Goal: Information Seeking & Learning: Find specific fact

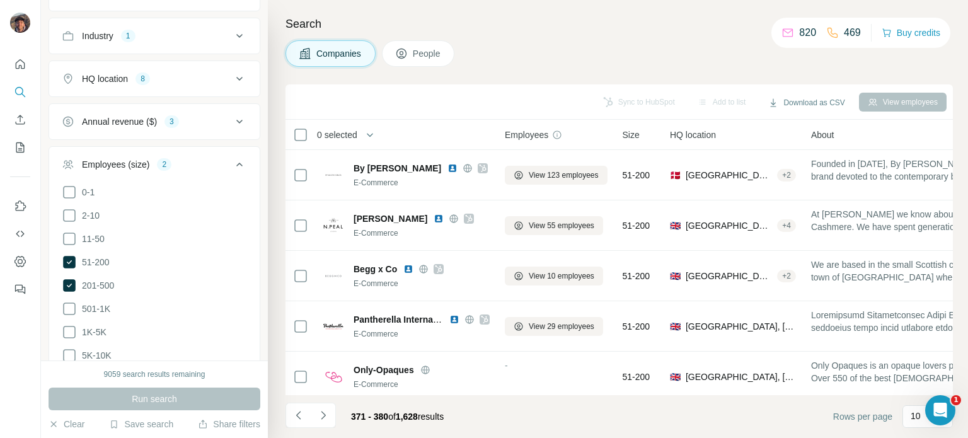
scroll to position [265, 0]
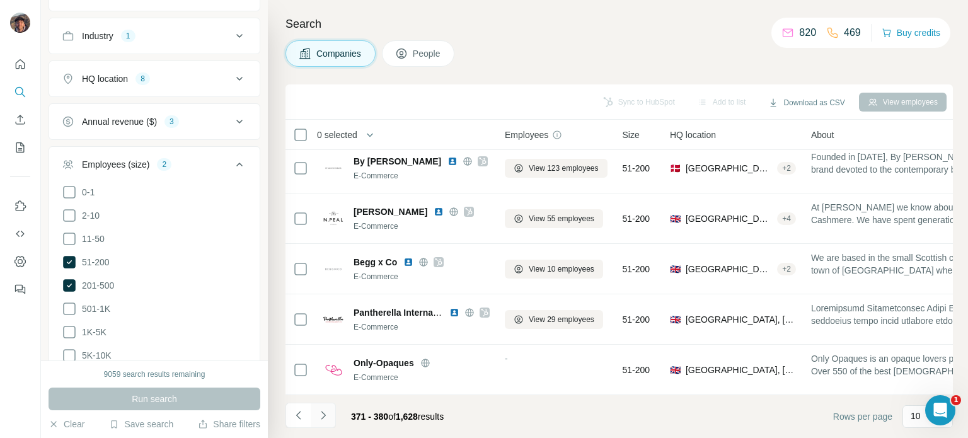
click at [330, 413] on button "Navigate to next page" at bounding box center [323, 415] width 25 height 25
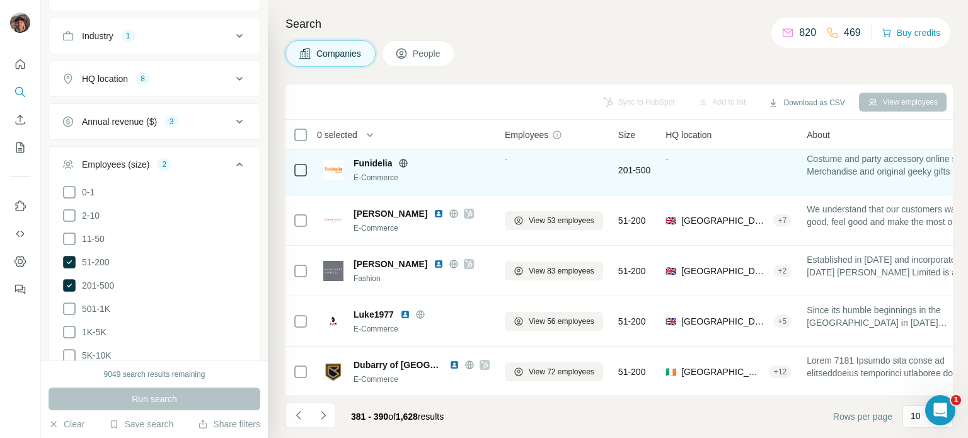
scroll to position [126, 0]
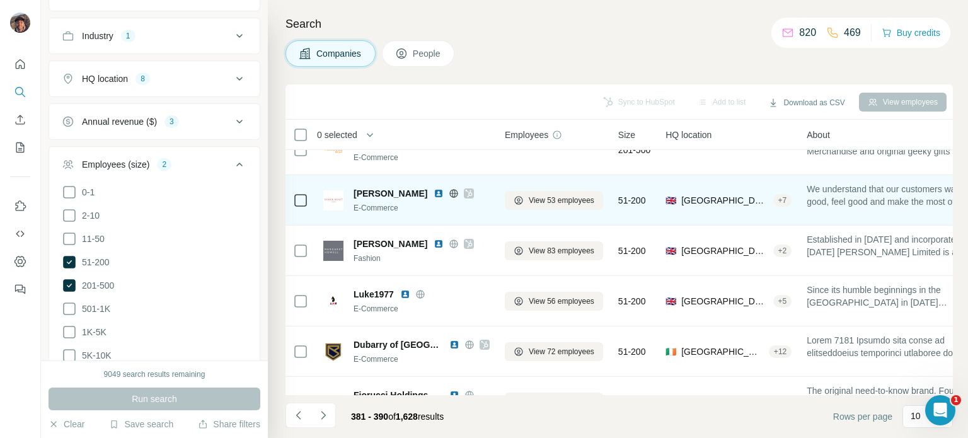
click at [449, 196] on icon at bounding box center [454, 193] width 10 height 10
click at [465, 188] on icon at bounding box center [469, 193] width 8 height 10
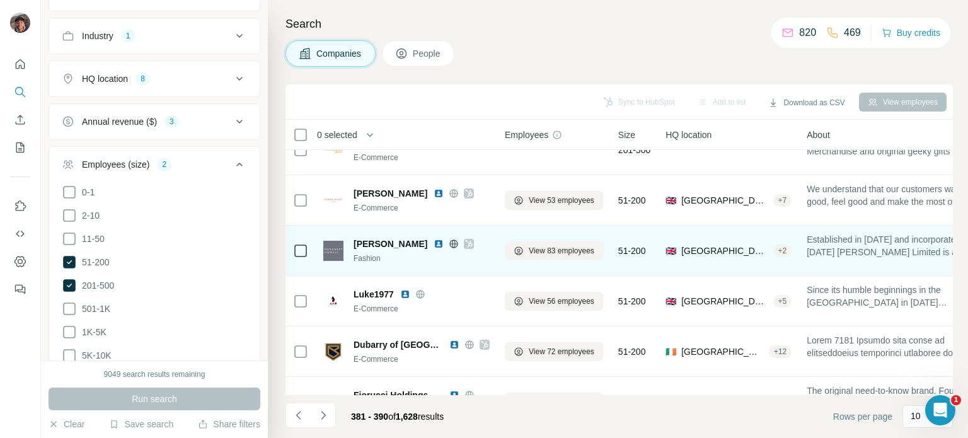
click at [450, 245] on icon at bounding box center [454, 244] width 10 height 10
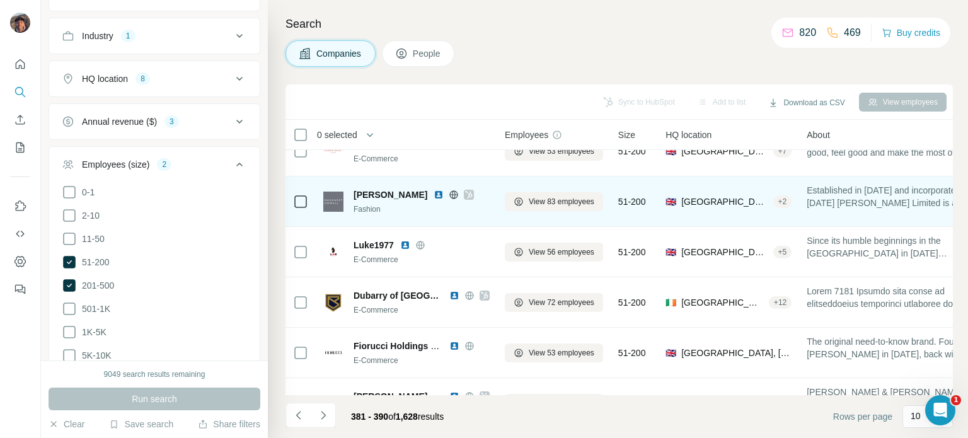
scroll to position [189, 0]
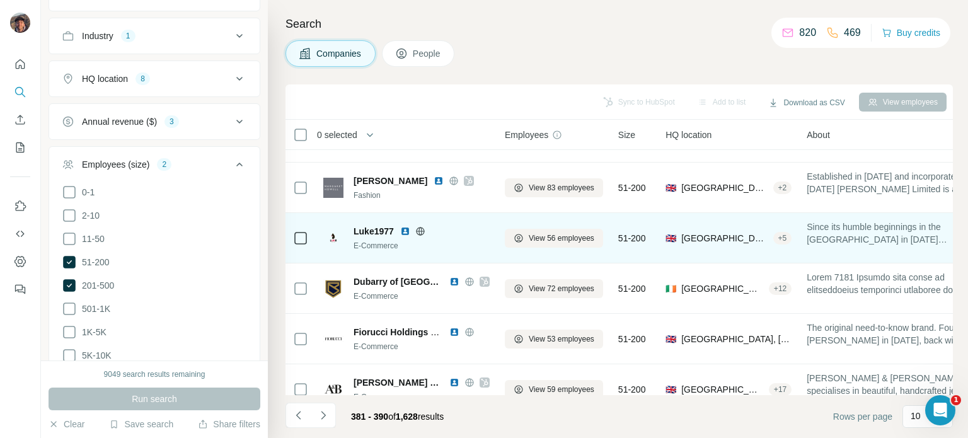
click at [419, 233] on icon at bounding box center [420, 231] width 10 height 10
click at [388, 230] on span "Luke1977" at bounding box center [374, 231] width 40 height 13
copy span "Luke1977"
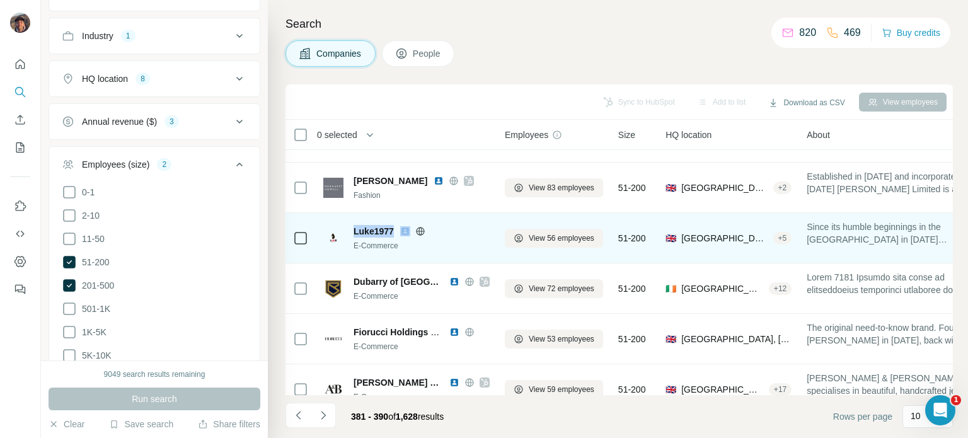
click at [424, 231] on icon at bounding box center [420, 231] width 10 height 10
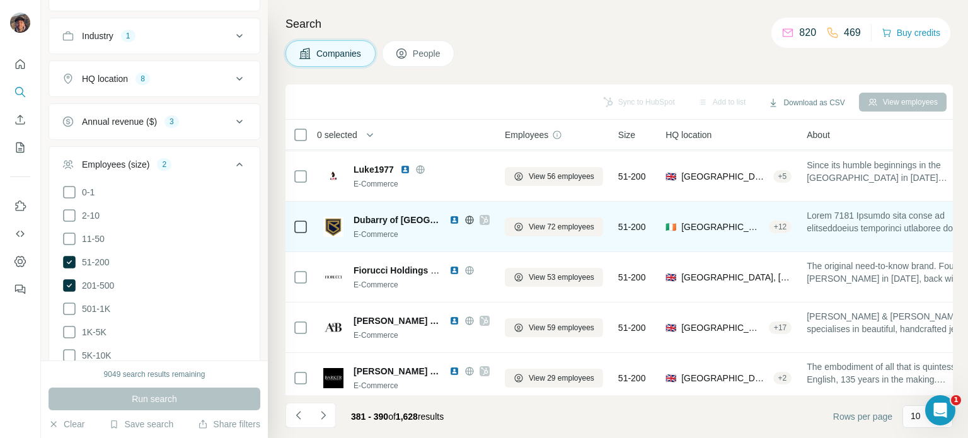
scroll to position [265, 0]
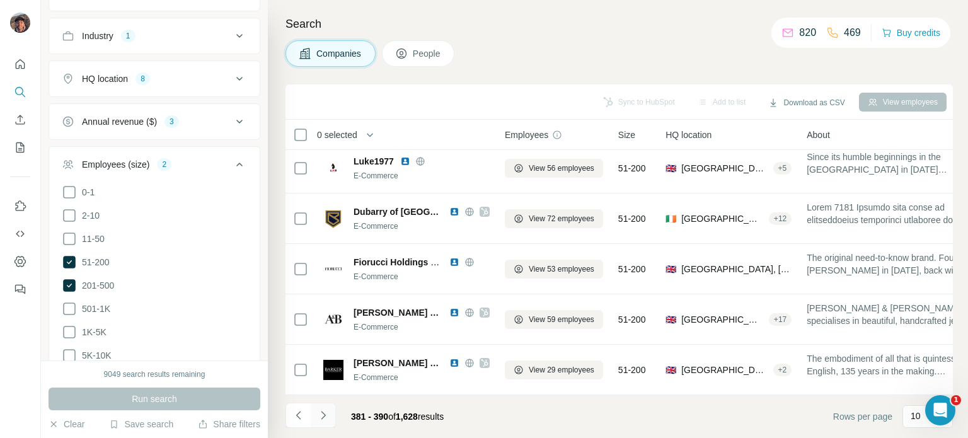
click at [327, 418] on icon "Navigate to next page" at bounding box center [323, 415] width 13 height 13
click at [327, 418] on div at bounding box center [323, 415] width 25 height 25
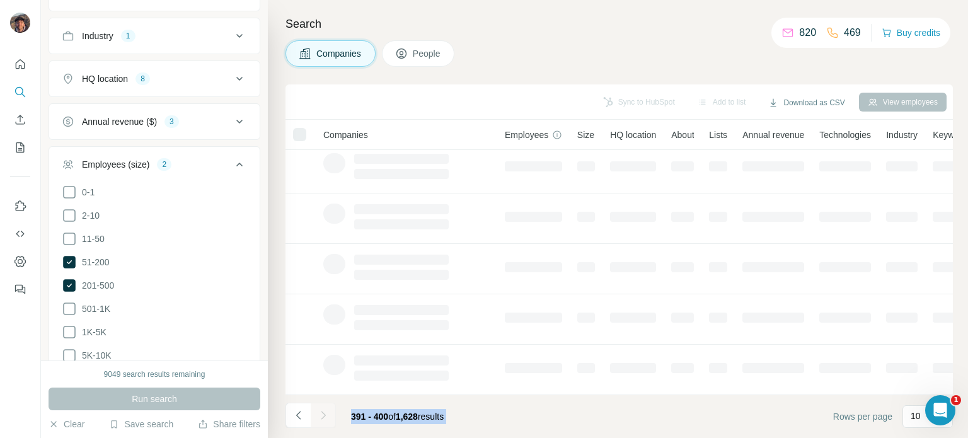
click at [327, 418] on div at bounding box center [323, 415] width 25 height 25
click at [327, 418] on icon "Navigate to next page" at bounding box center [323, 415] width 13 height 13
click at [327, 418] on div at bounding box center [323, 415] width 25 height 25
click at [325, 415] on div at bounding box center [323, 415] width 25 height 25
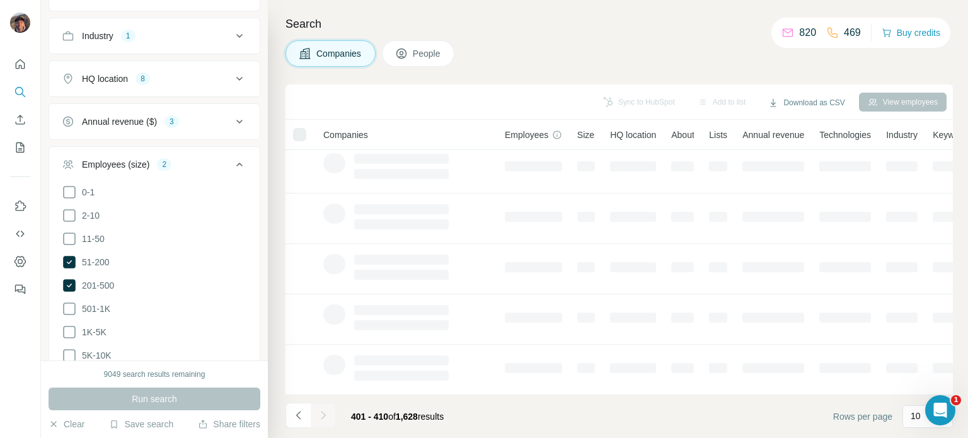
click at [323, 413] on div at bounding box center [323, 415] width 25 height 25
click at [323, 413] on icon "Navigate to next page" at bounding box center [323, 415] width 13 height 13
click at [323, 413] on div at bounding box center [323, 415] width 25 height 25
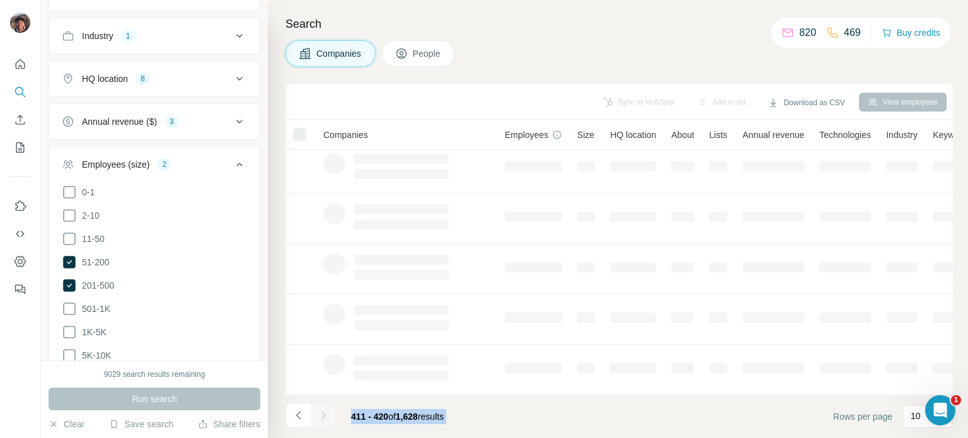
click at [323, 413] on div at bounding box center [323, 415] width 25 height 25
click at [323, 413] on icon "Navigate to next page" at bounding box center [323, 415] width 13 height 13
click at [323, 413] on div at bounding box center [323, 415] width 25 height 25
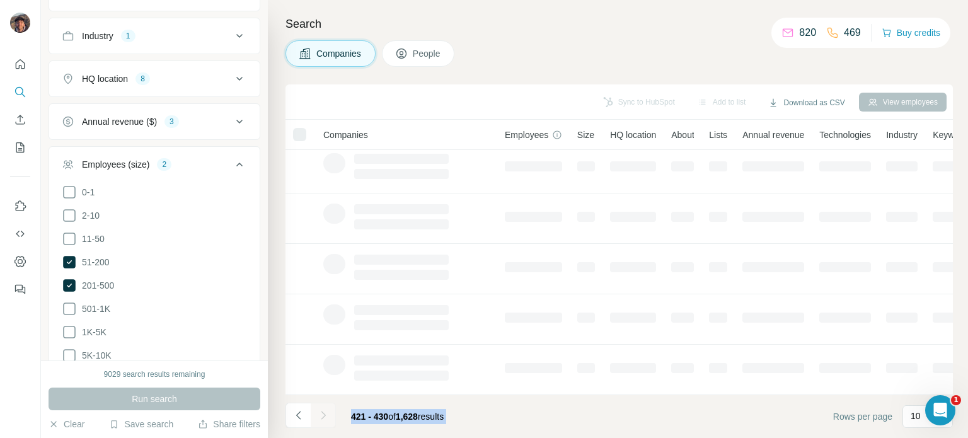
click at [323, 413] on div at bounding box center [323, 415] width 25 height 25
click at [323, 413] on icon "Navigate to next page" at bounding box center [323, 415] width 13 height 13
click at [323, 413] on div at bounding box center [323, 415] width 25 height 25
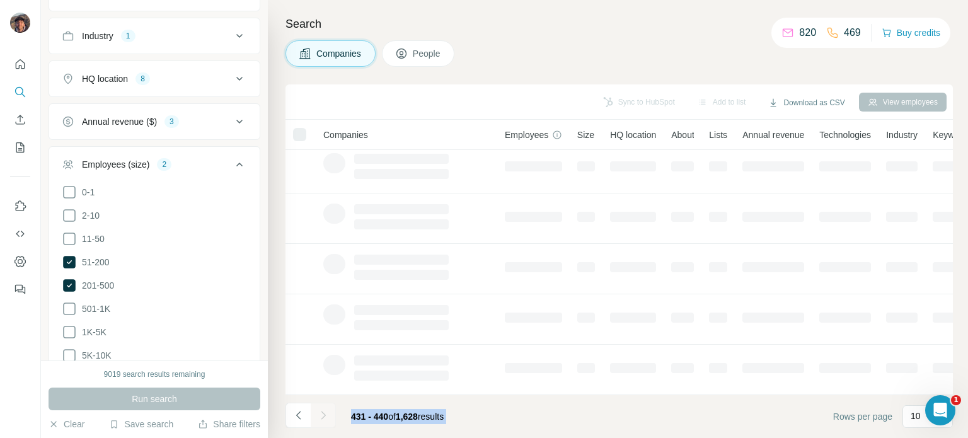
click at [323, 413] on div at bounding box center [323, 415] width 25 height 25
click at [323, 413] on icon "Navigate to next page" at bounding box center [323, 415] width 13 height 13
click at [323, 413] on div at bounding box center [323, 415] width 25 height 25
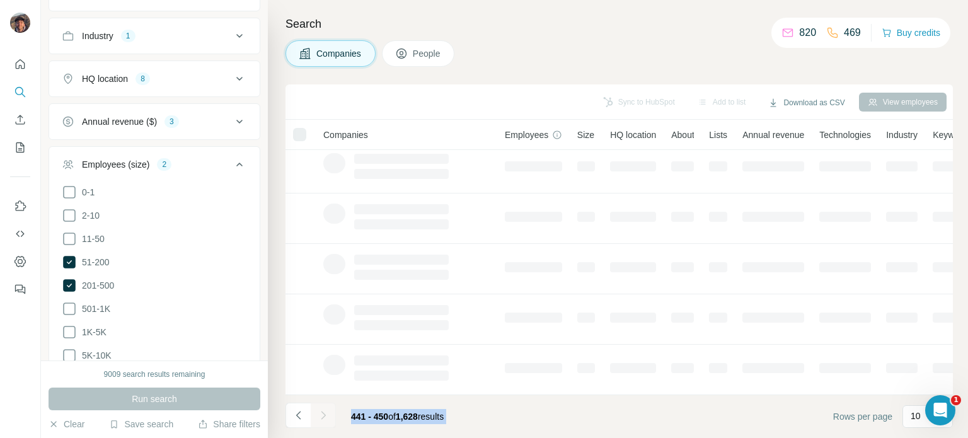
click at [323, 413] on div at bounding box center [323, 415] width 25 height 25
click at [323, 413] on icon "Navigate to next page" at bounding box center [323, 415] width 13 height 13
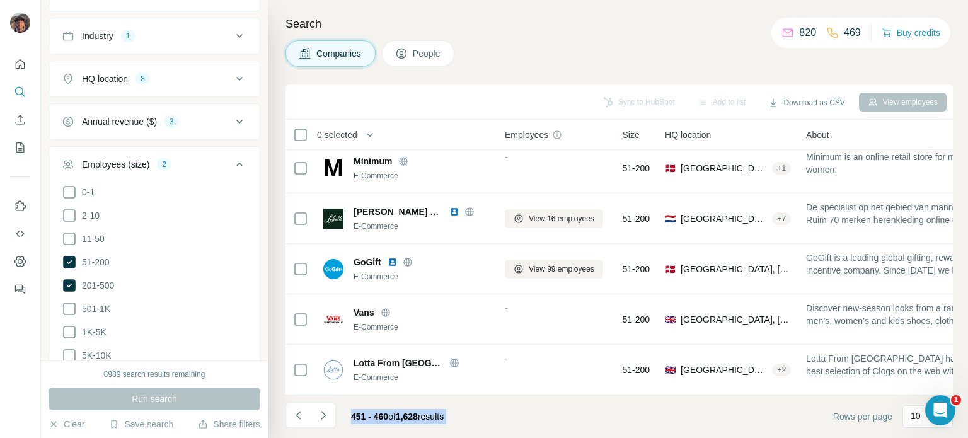
click at [465, 103] on div "Sync to HubSpot Add to list Download as CSV View employees" at bounding box center [619, 102] width 655 height 22
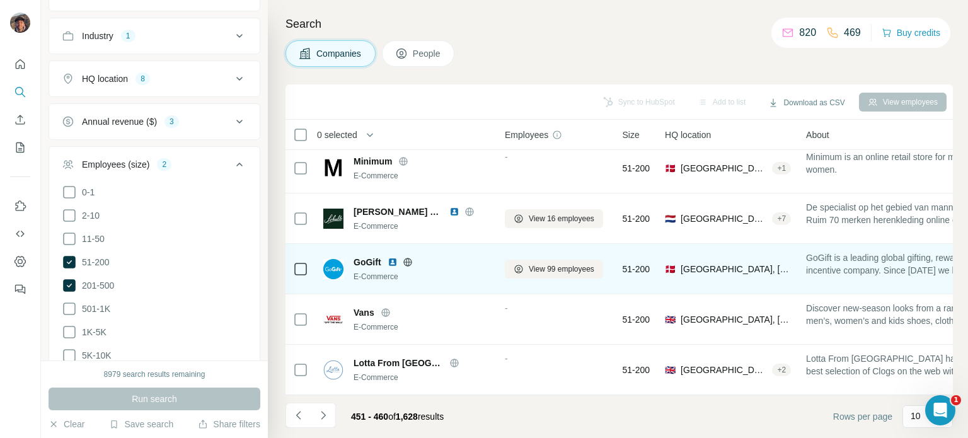
scroll to position [0, 0]
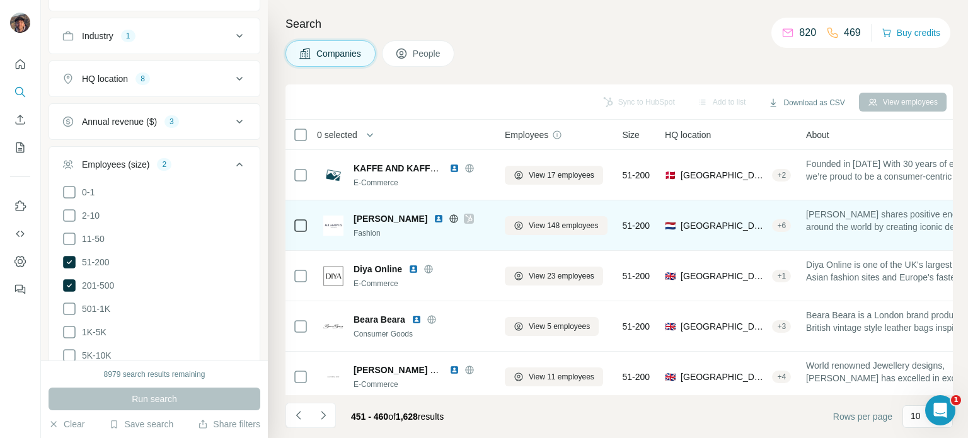
click at [449, 216] on icon at bounding box center [454, 219] width 10 height 10
click at [465, 214] on icon at bounding box center [469, 219] width 8 height 10
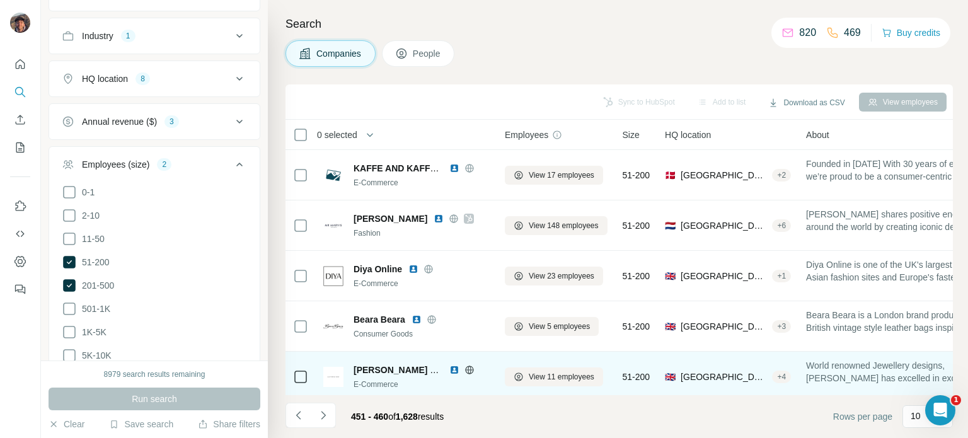
scroll to position [252, 0]
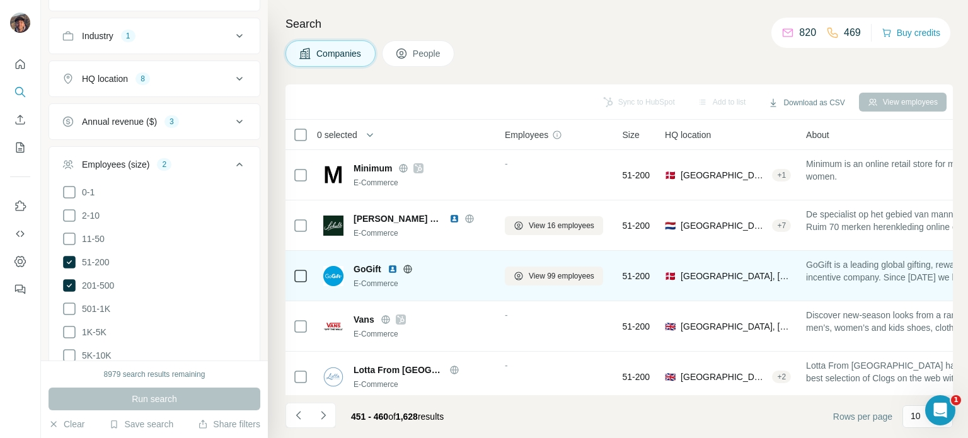
click at [410, 269] on icon at bounding box center [408, 269] width 10 height 10
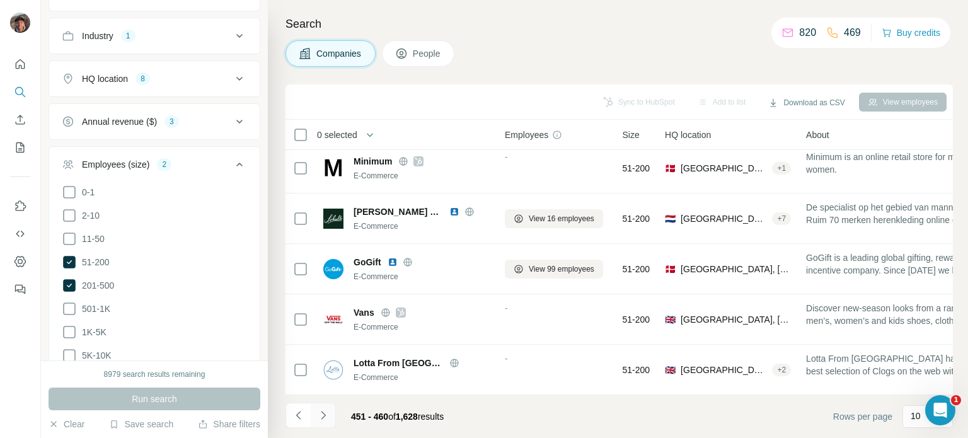
click at [328, 412] on icon "Navigate to next page" at bounding box center [323, 415] width 13 height 13
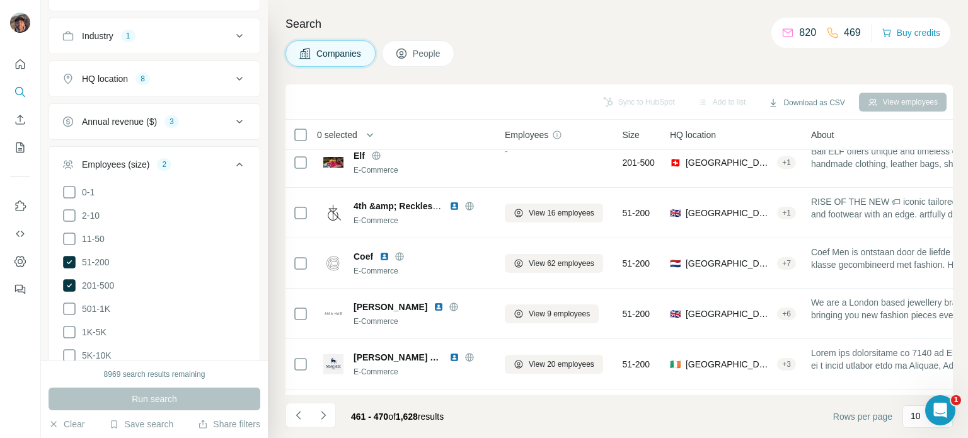
scroll to position [0, 0]
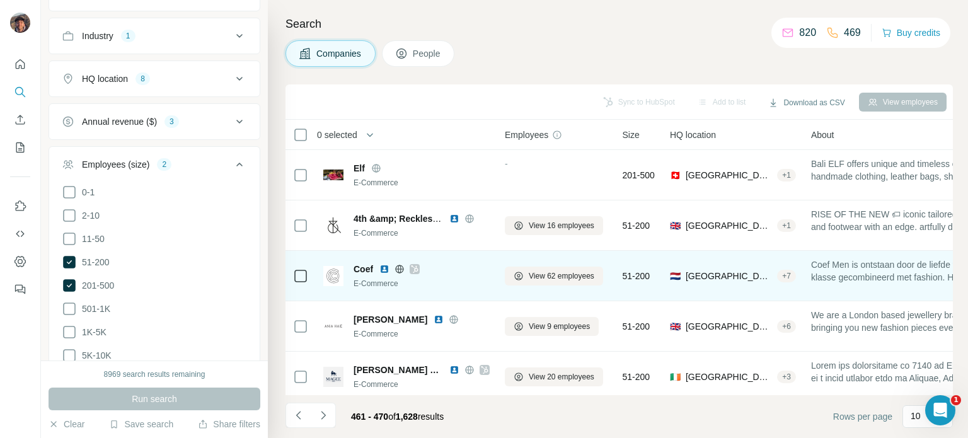
click at [396, 269] on icon at bounding box center [400, 269] width 10 height 10
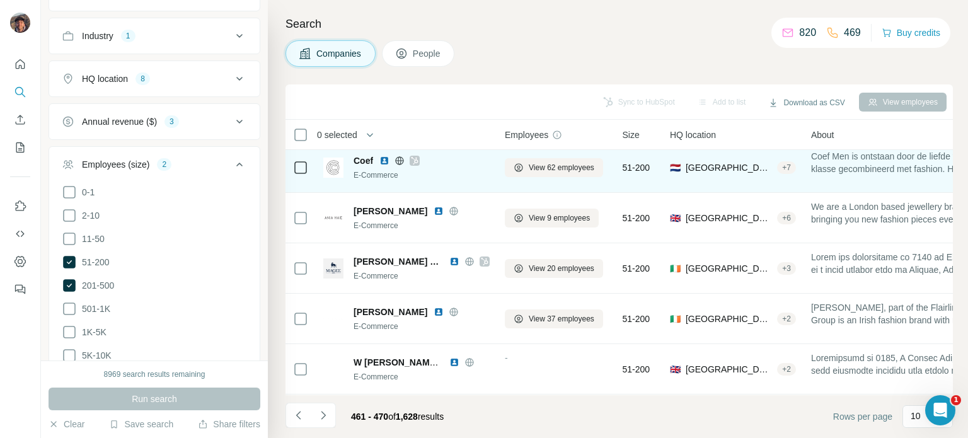
scroll to position [126, 0]
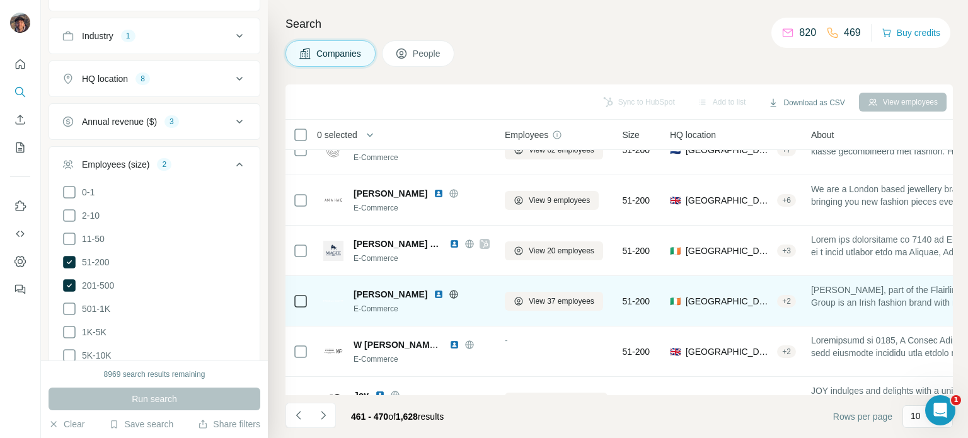
click at [449, 289] on icon at bounding box center [454, 294] width 10 height 10
click at [378, 296] on span "[PERSON_NAME]" at bounding box center [391, 294] width 74 height 13
copy span "[PERSON_NAME]"
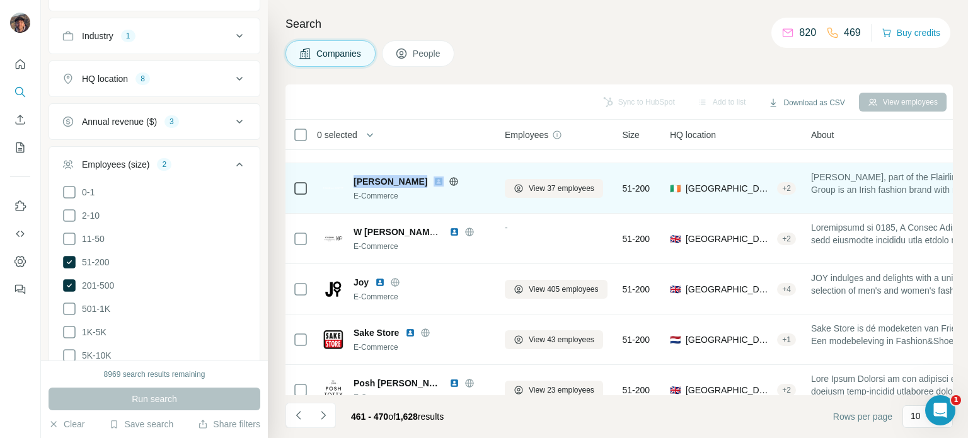
scroll to position [265, 0]
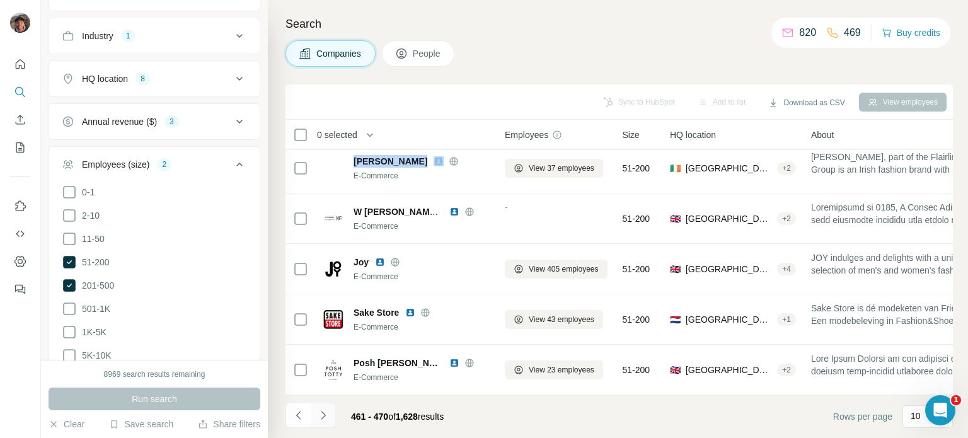
click at [328, 415] on icon "Navigate to next page" at bounding box center [323, 415] width 13 height 13
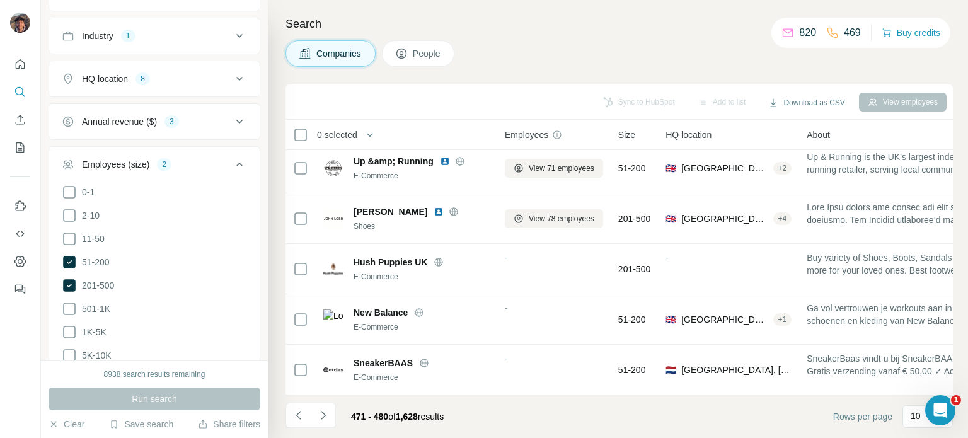
scroll to position [0, 0]
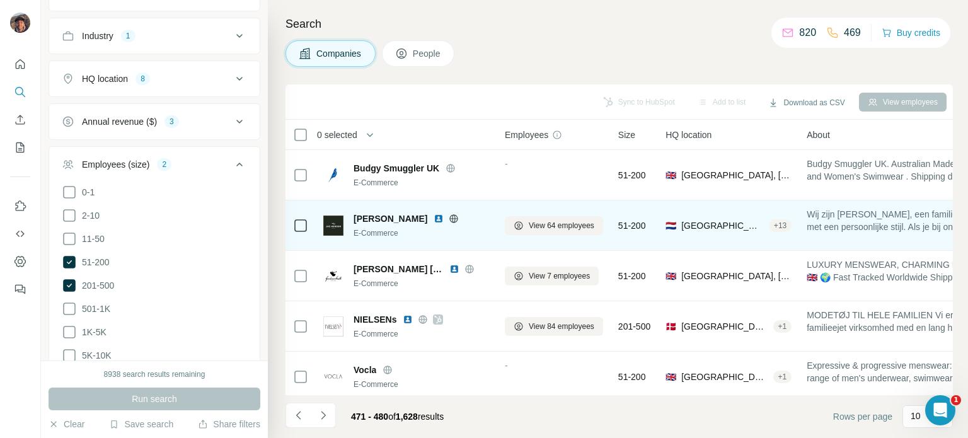
click at [449, 220] on icon at bounding box center [454, 219] width 10 height 10
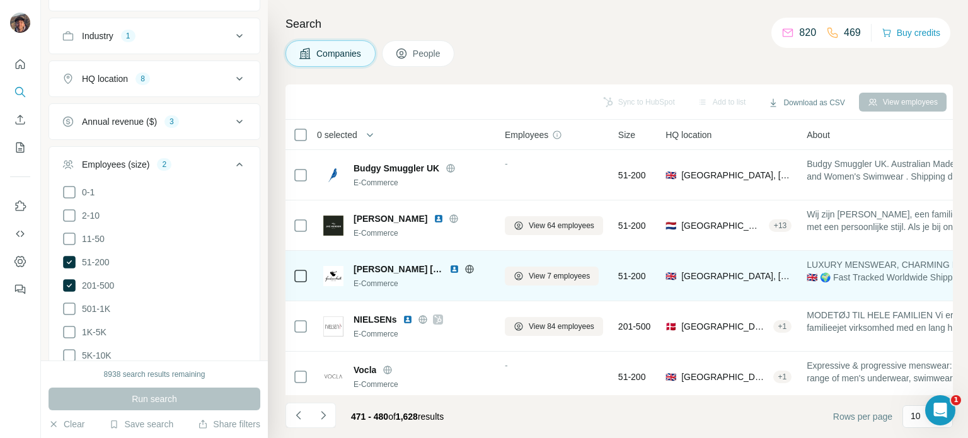
click at [465, 265] on icon at bounding box center [470, 269] width 10 height 10
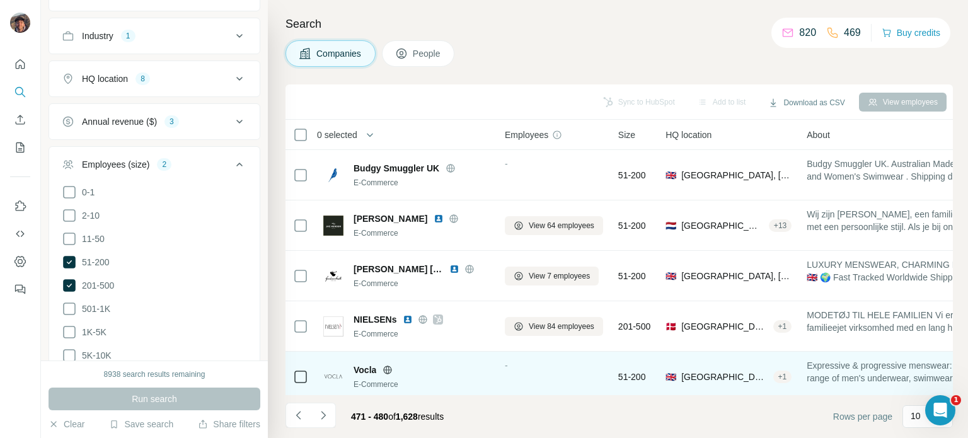
scroll to position [126, 0]
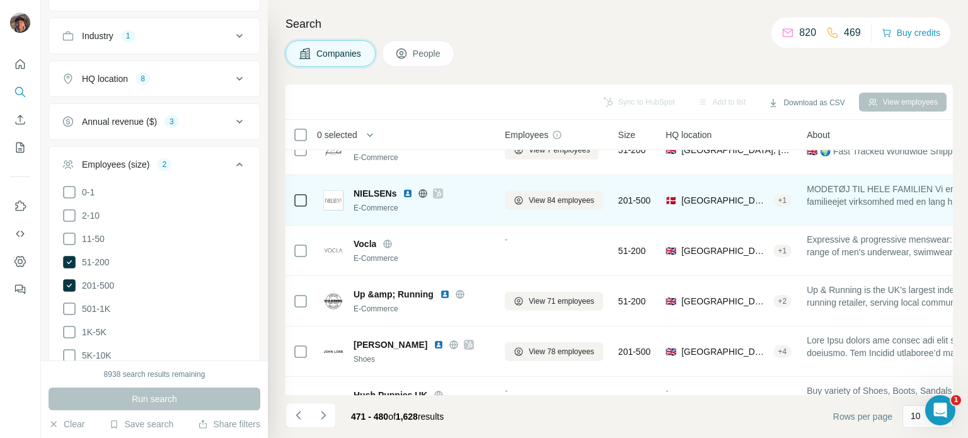
click at [416, 185] on div "NIELSENs E-Commerce" at bounding box center [406, 200] width 166 height 35
click at [416, 187] on div "NIELSENs" at bounding box center [422, 193] width 136 height 13
click at [437, 191] on icon at bounding box center [438, 193] width 8 height 10
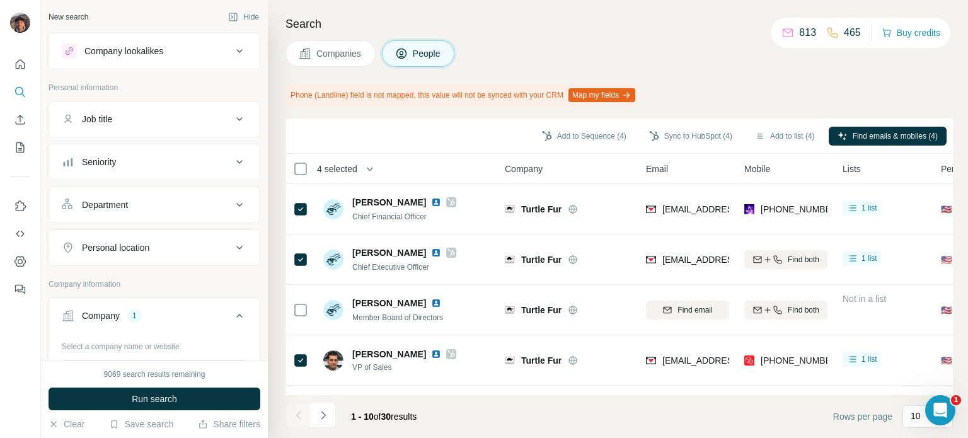
click at [349, 61] on button "Companies" at bounding box center [331, 53] width 90 height 26
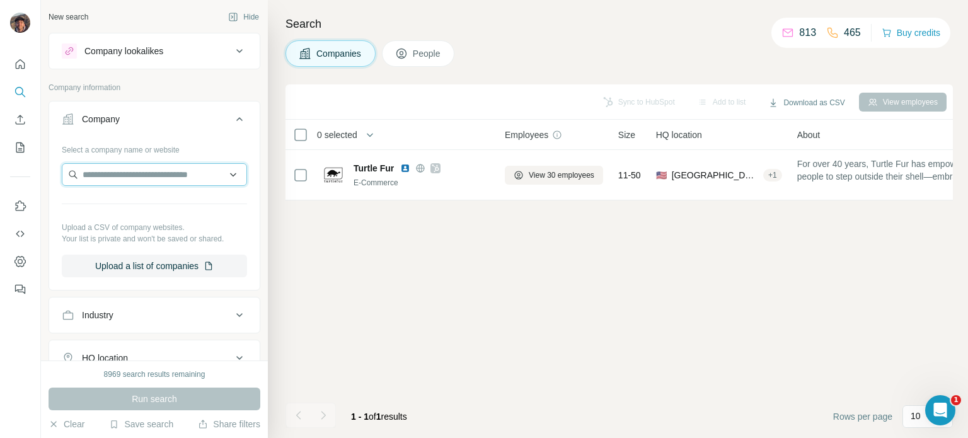
click at [113, 179] on input "text" at bounding box center [154, 174] width 185 height 23
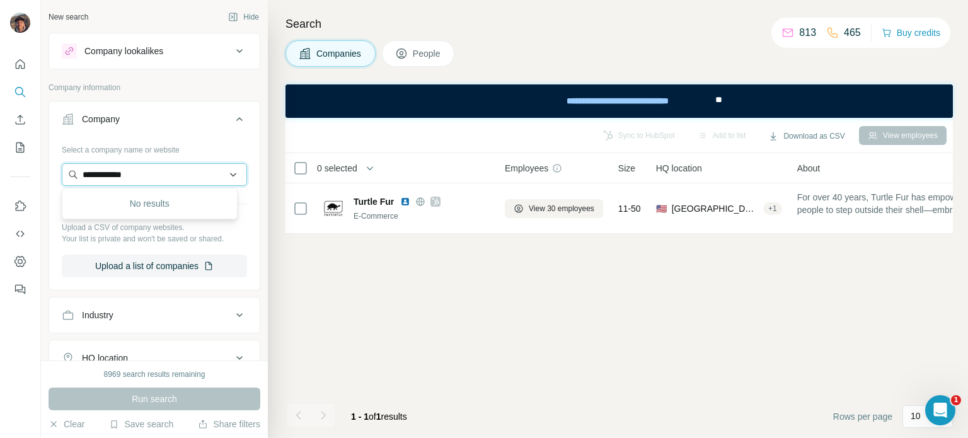
click at [161, 180] on input "**********" at bounding box center [154, 174] width 185 height 23
paste input "**********"
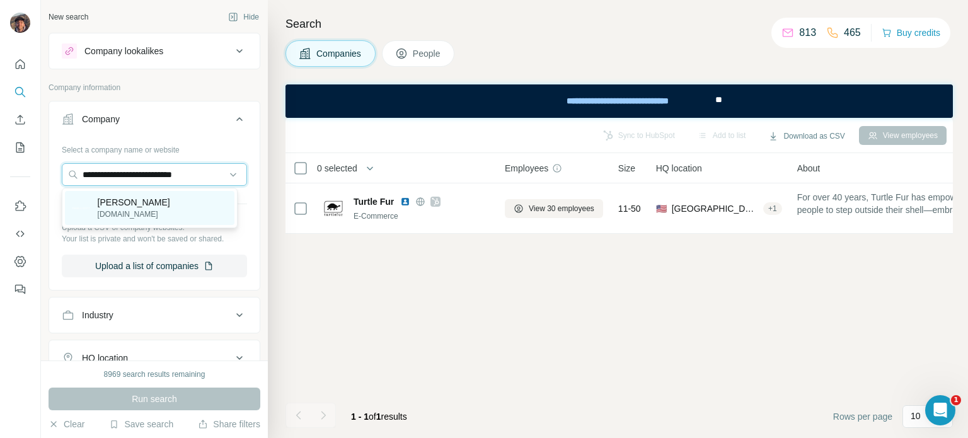
type input "**********"
click at [152, 207] on p "[PERSON_NAME]" at bounding box center [134, 202] width 72 height 13
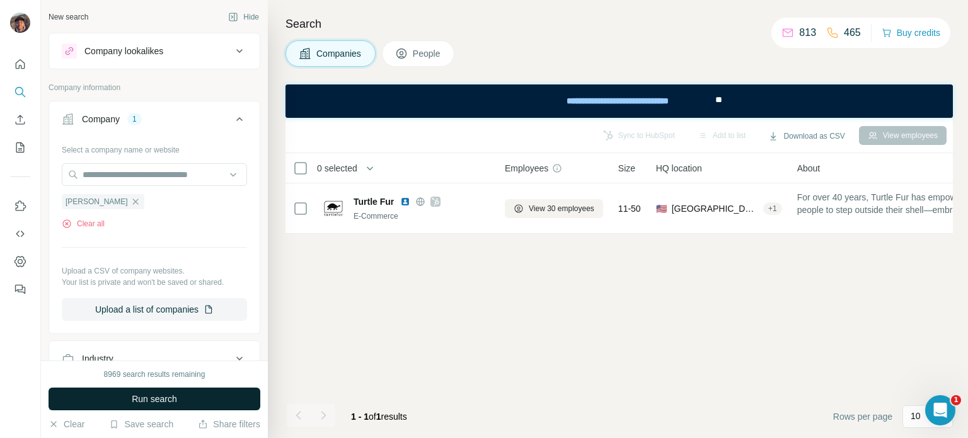
click at [144, 403] on span "Run search" at bounding box center [154, 399] width 45 height 13
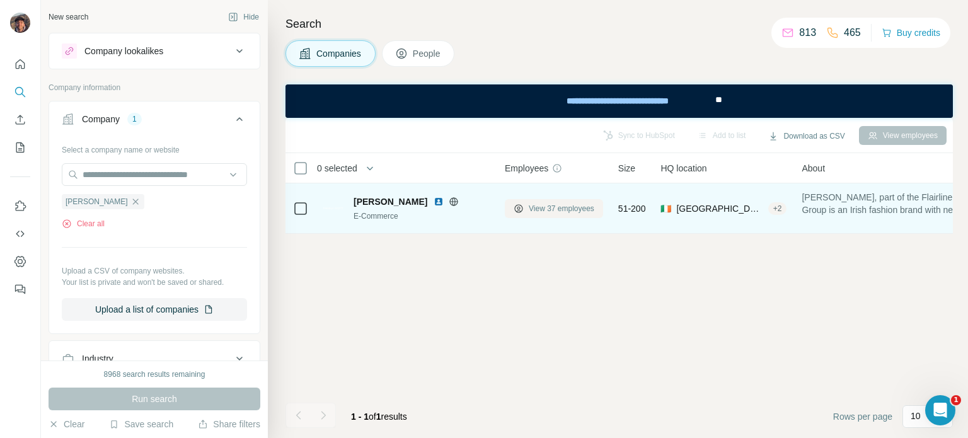
click at [524, 206] on button "View 37 employees" at bounding box center [554, 208] width 98 height 19
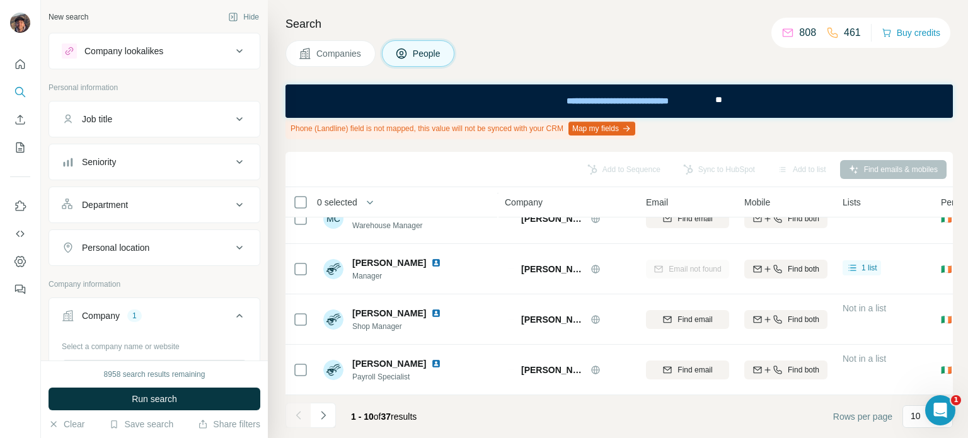
scroll to position [333, 0]
click at [313, 413] on button "Navigate to next page" at bounding box center [323, 415] width 25 height 25
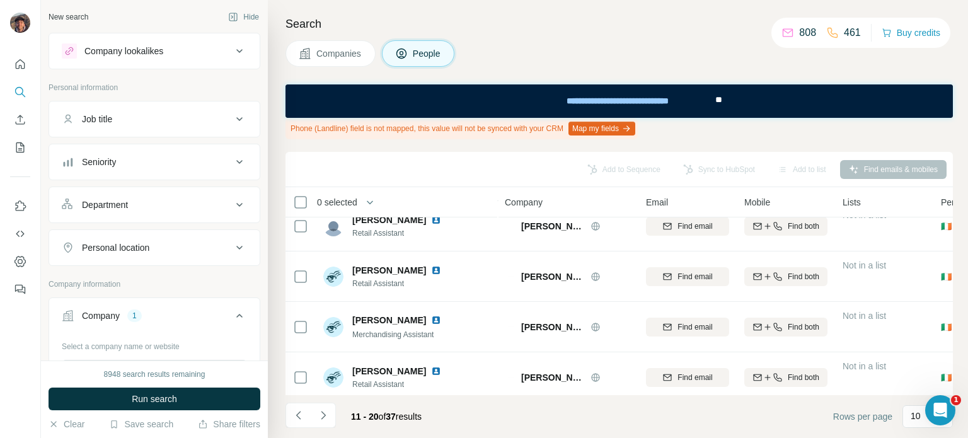
scroll to position [0, 0]
